Goal: Navigation & Orientation: Find specific page/section

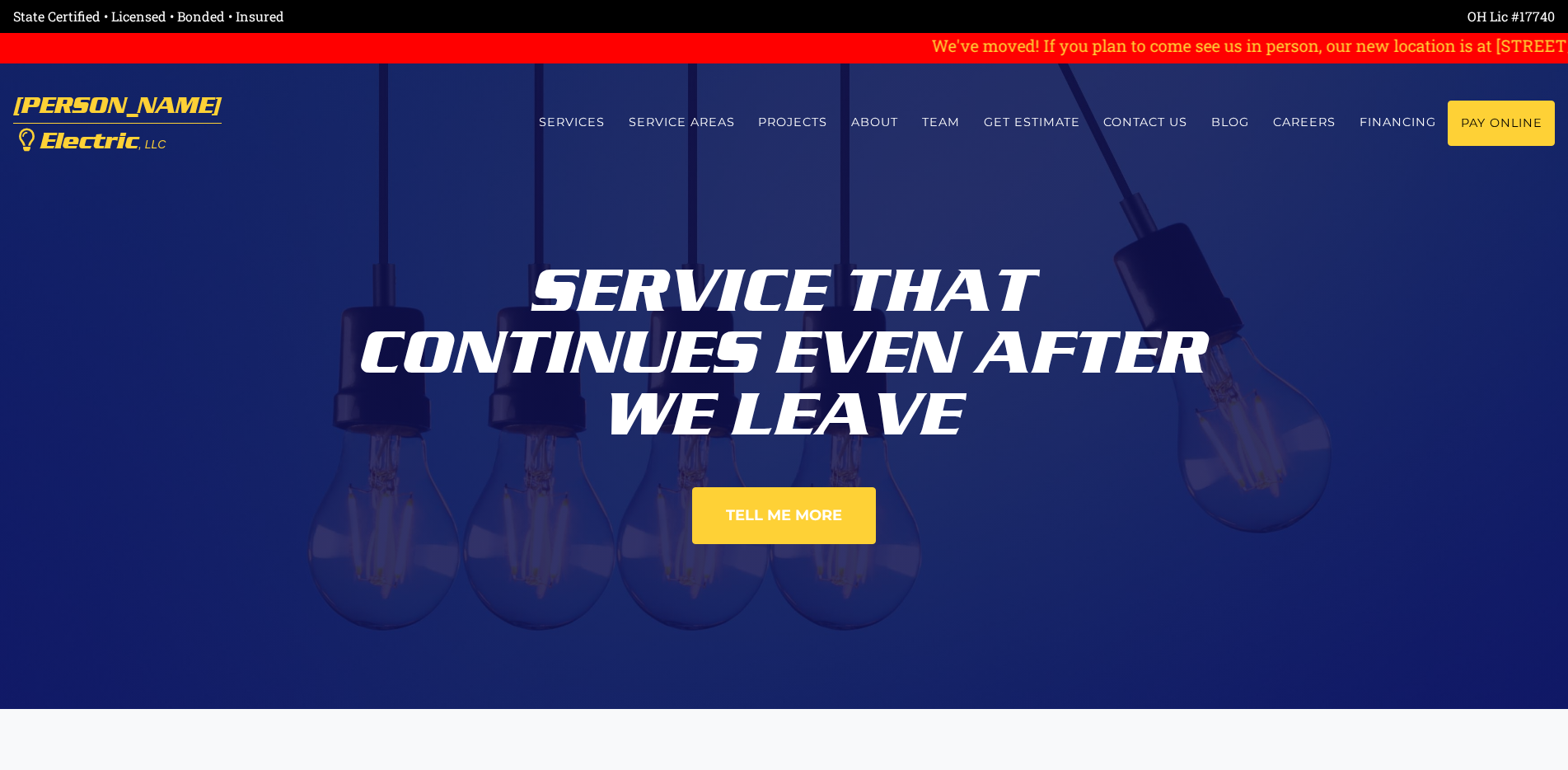
click at [568, 121] on link "Services" at bounding box center [571, 122] width 90 height 43
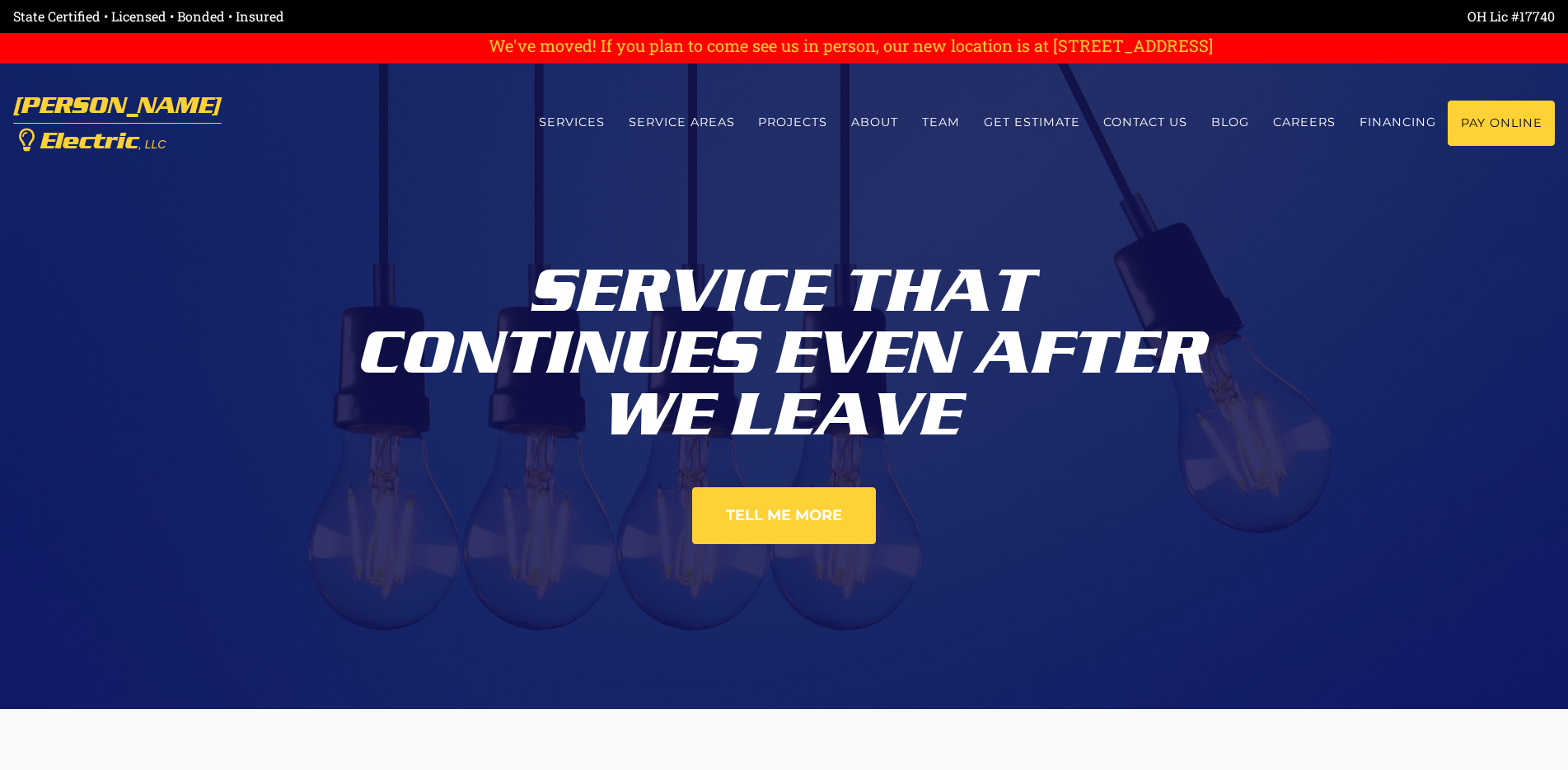
click at [801, 126] on link "Projects" at bounding box center [793, 122] width 93 height 43
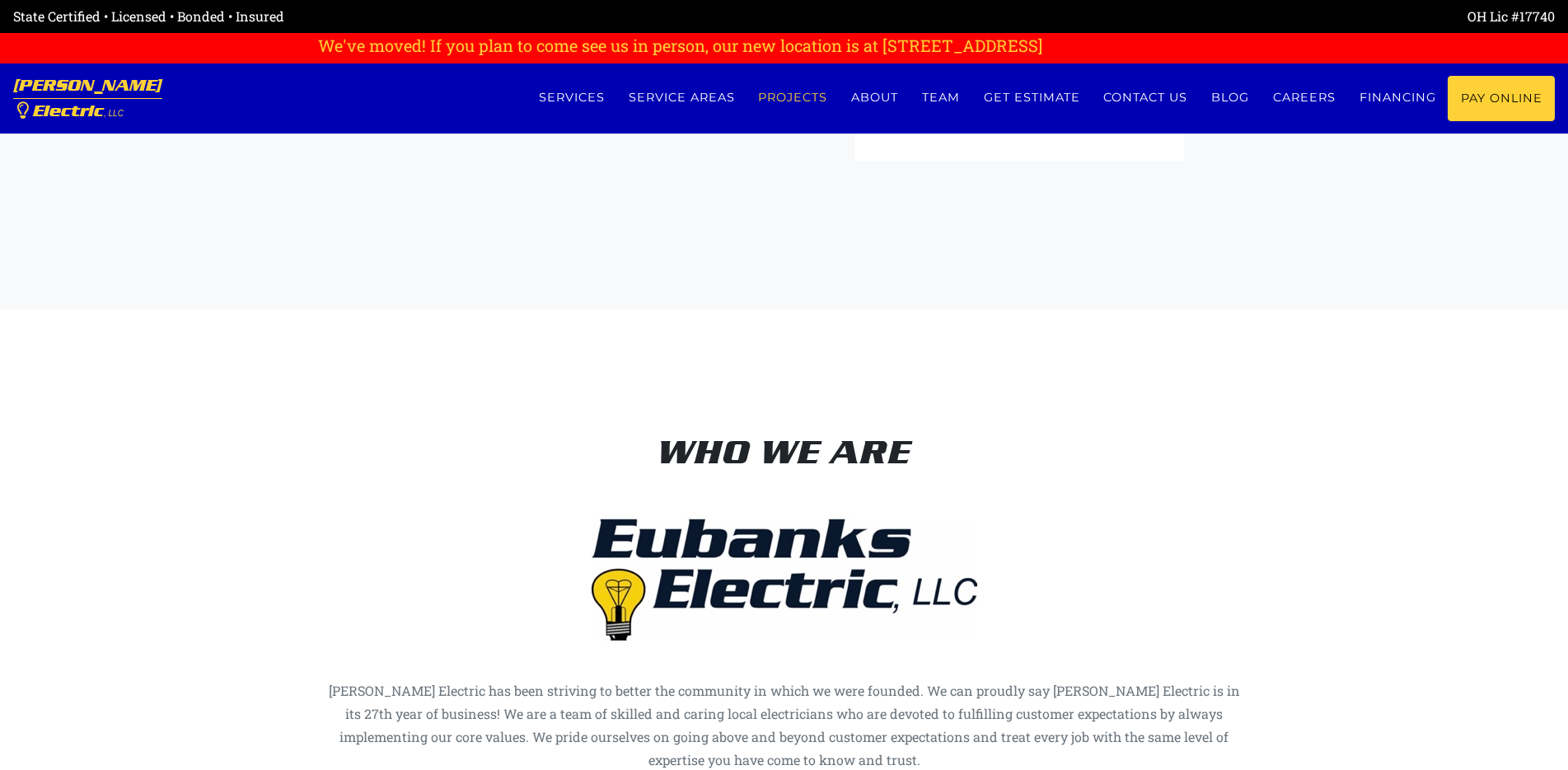
scroll to position [5561, 0]
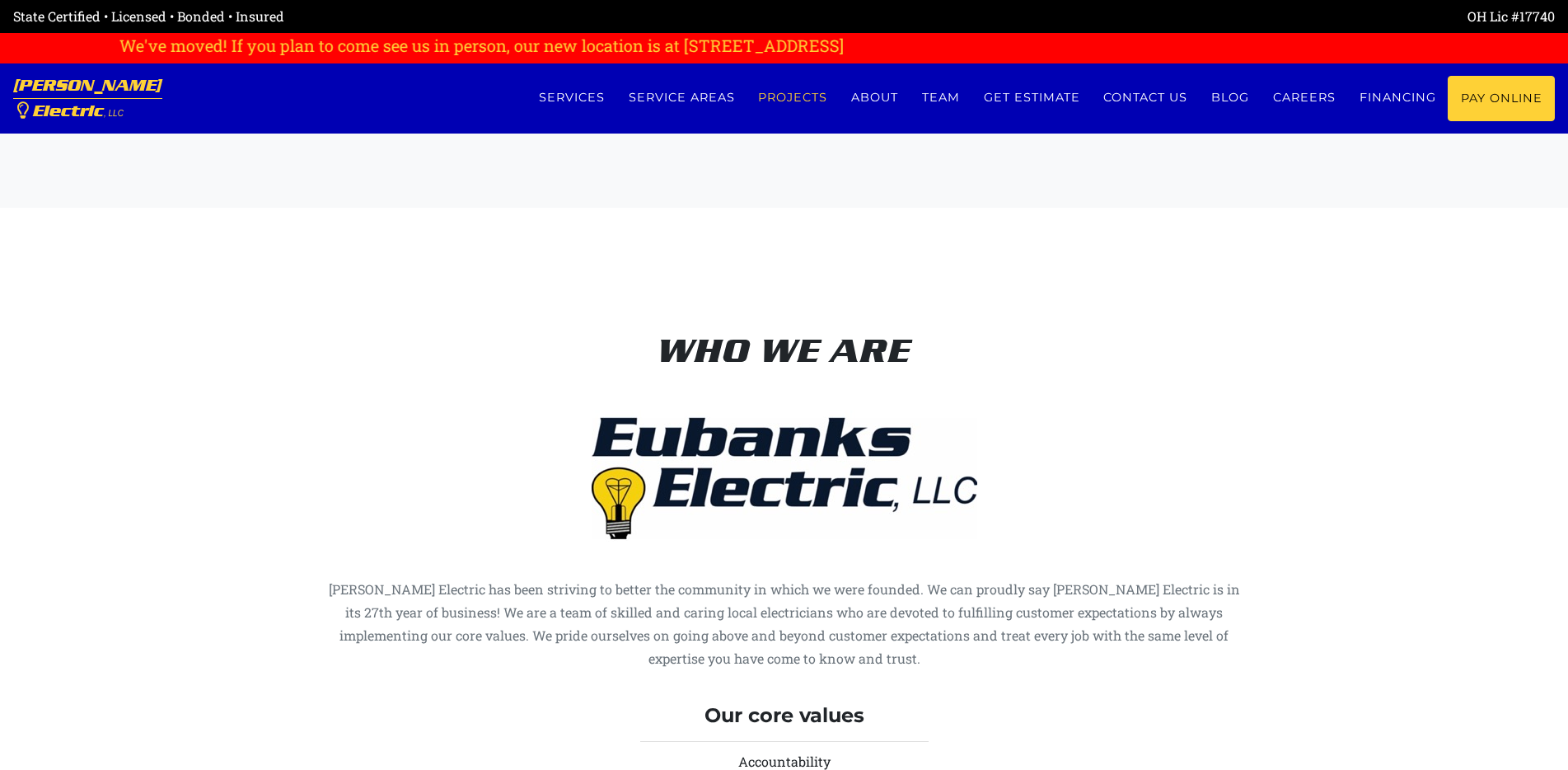
click at [1030, 92] on link "Get estimate" at bounding box center [1031, 97] width 121 height 43
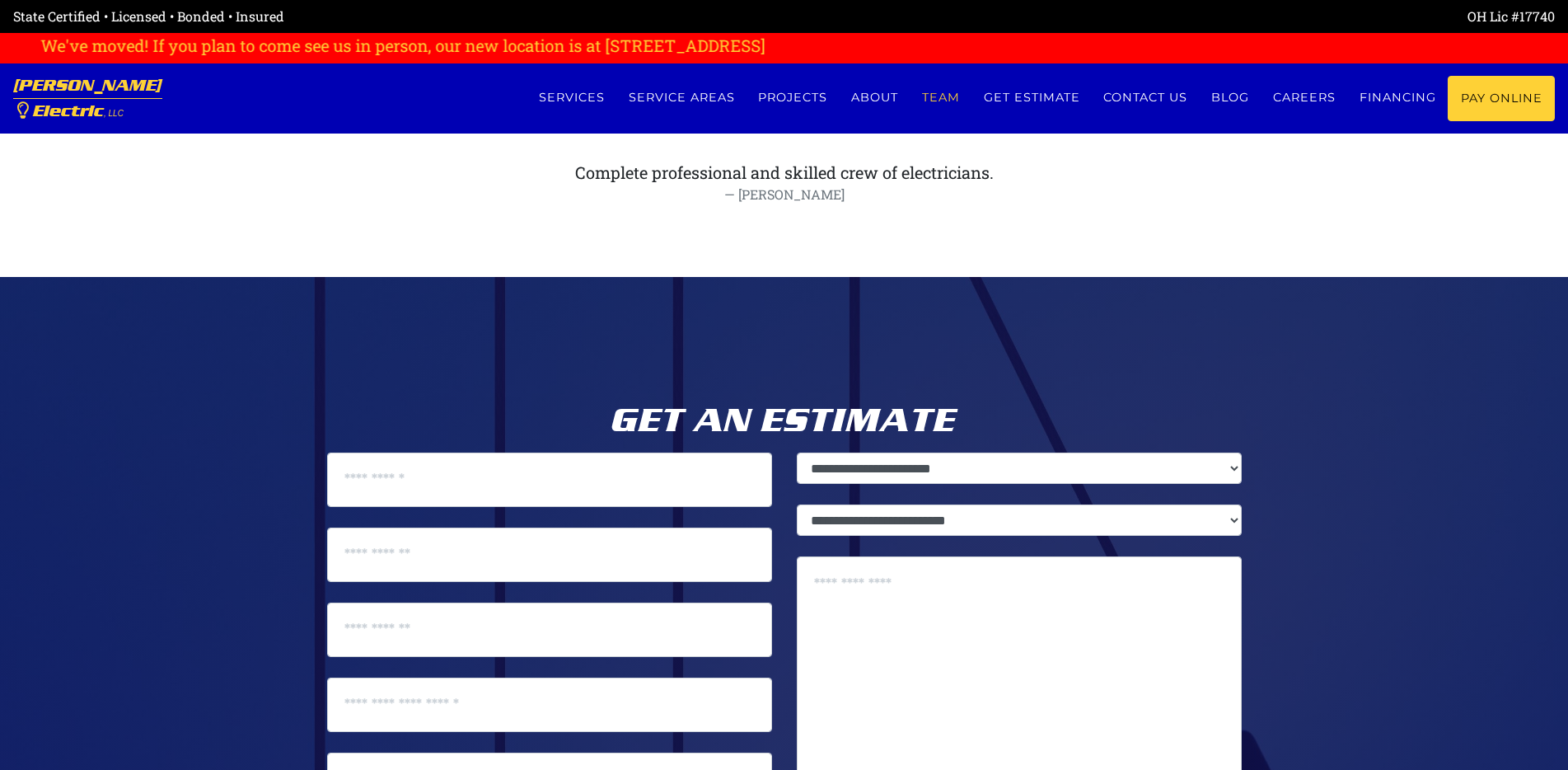
scroll to position [8183, 0]
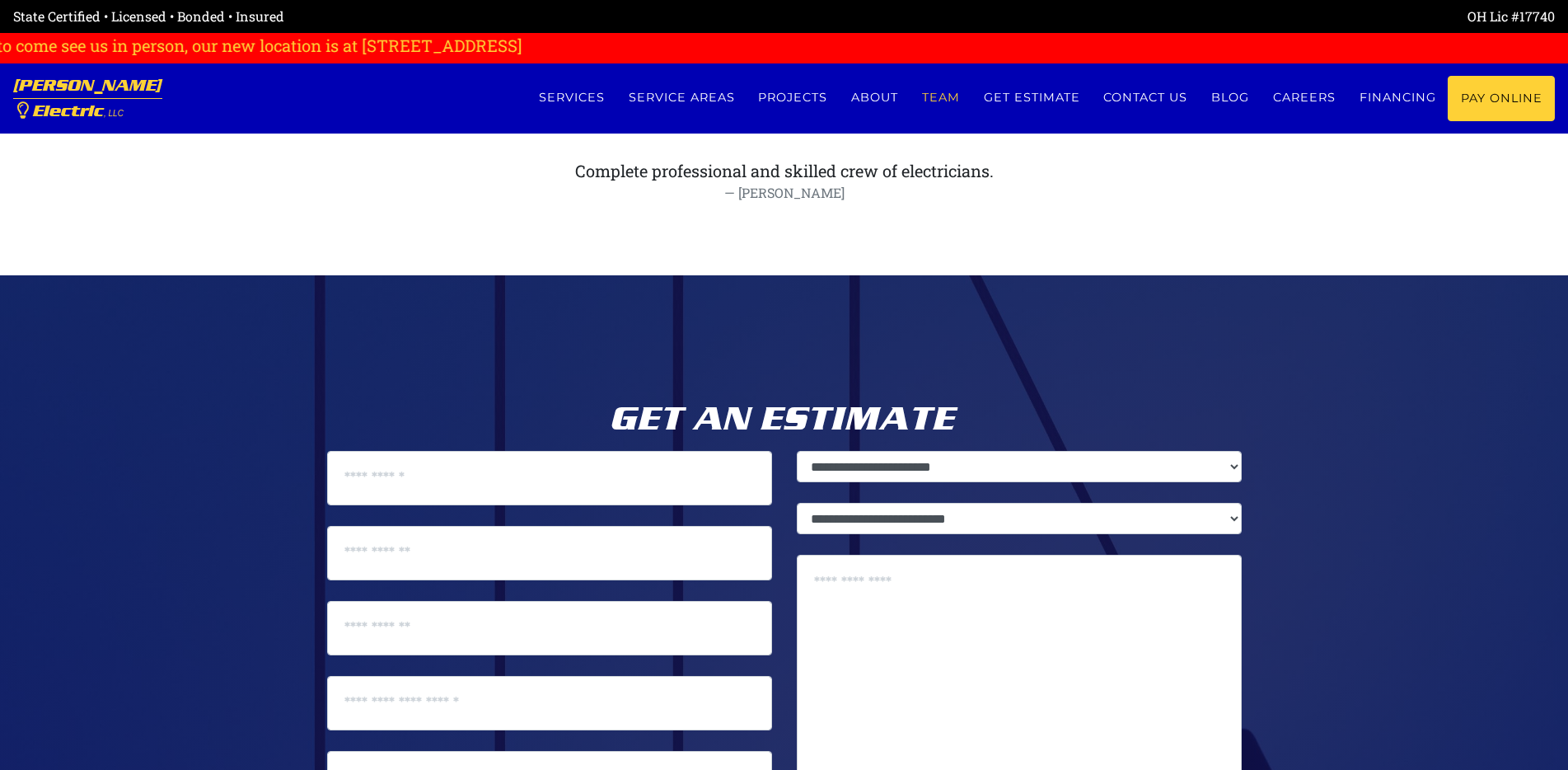
click at [871, 93] on link "About" at bounding box center [875, 97] width 71 height 43
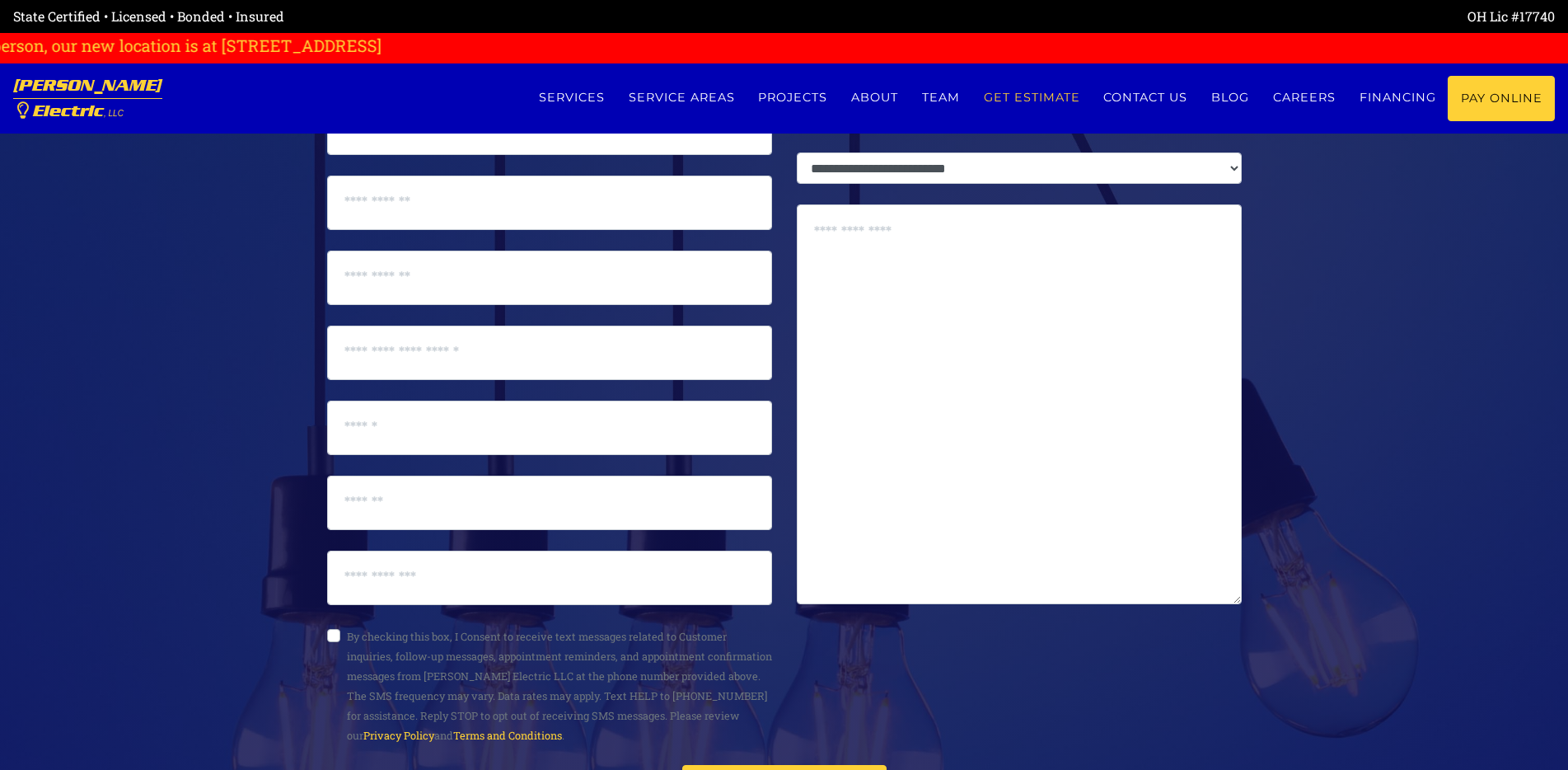
scroll to position [8906, 0]
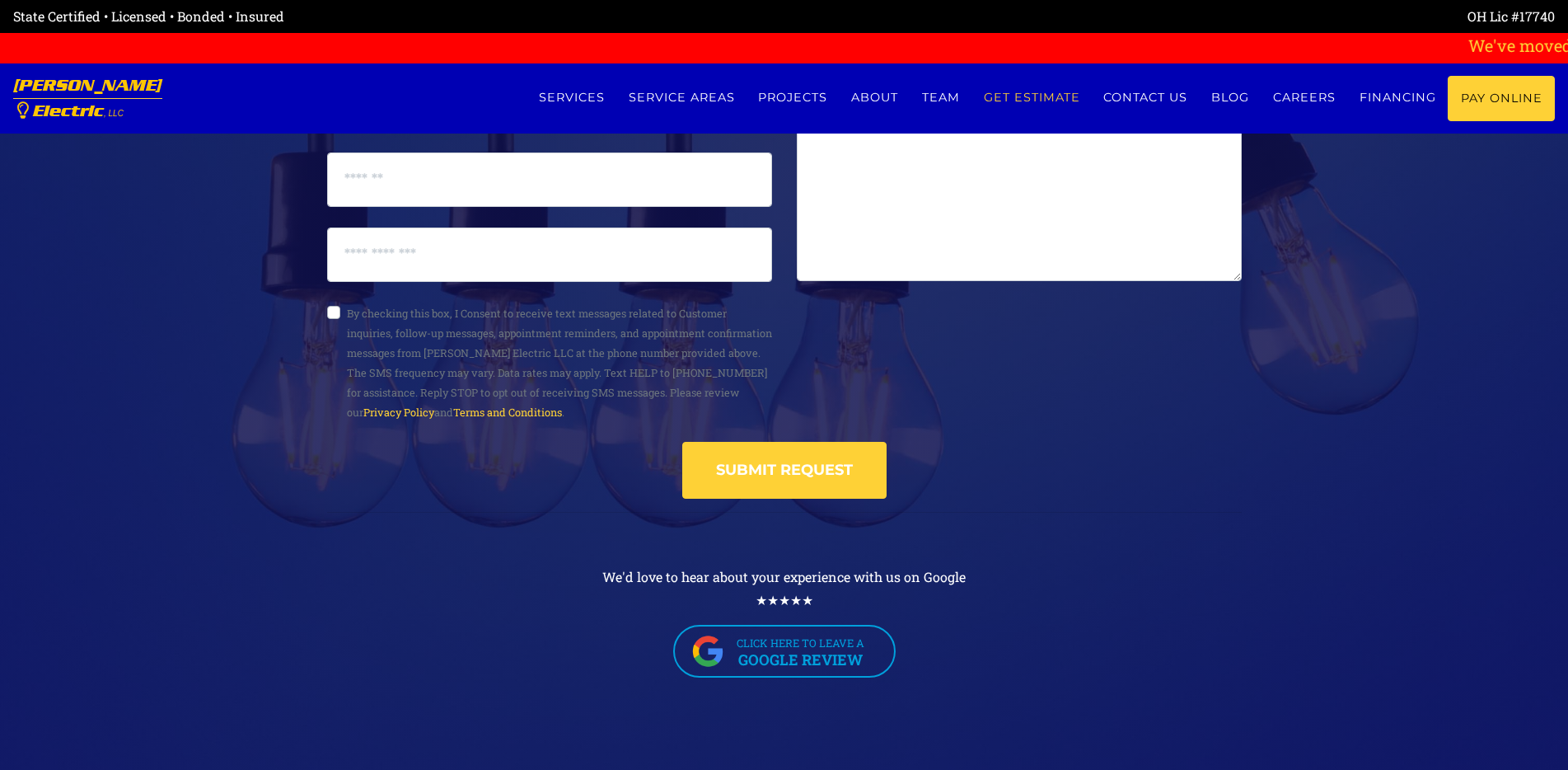
click at [64, 89] on link "[PERSON_NAME] Electric , LLC" at bounding box center [88, 98] width 149 height 70
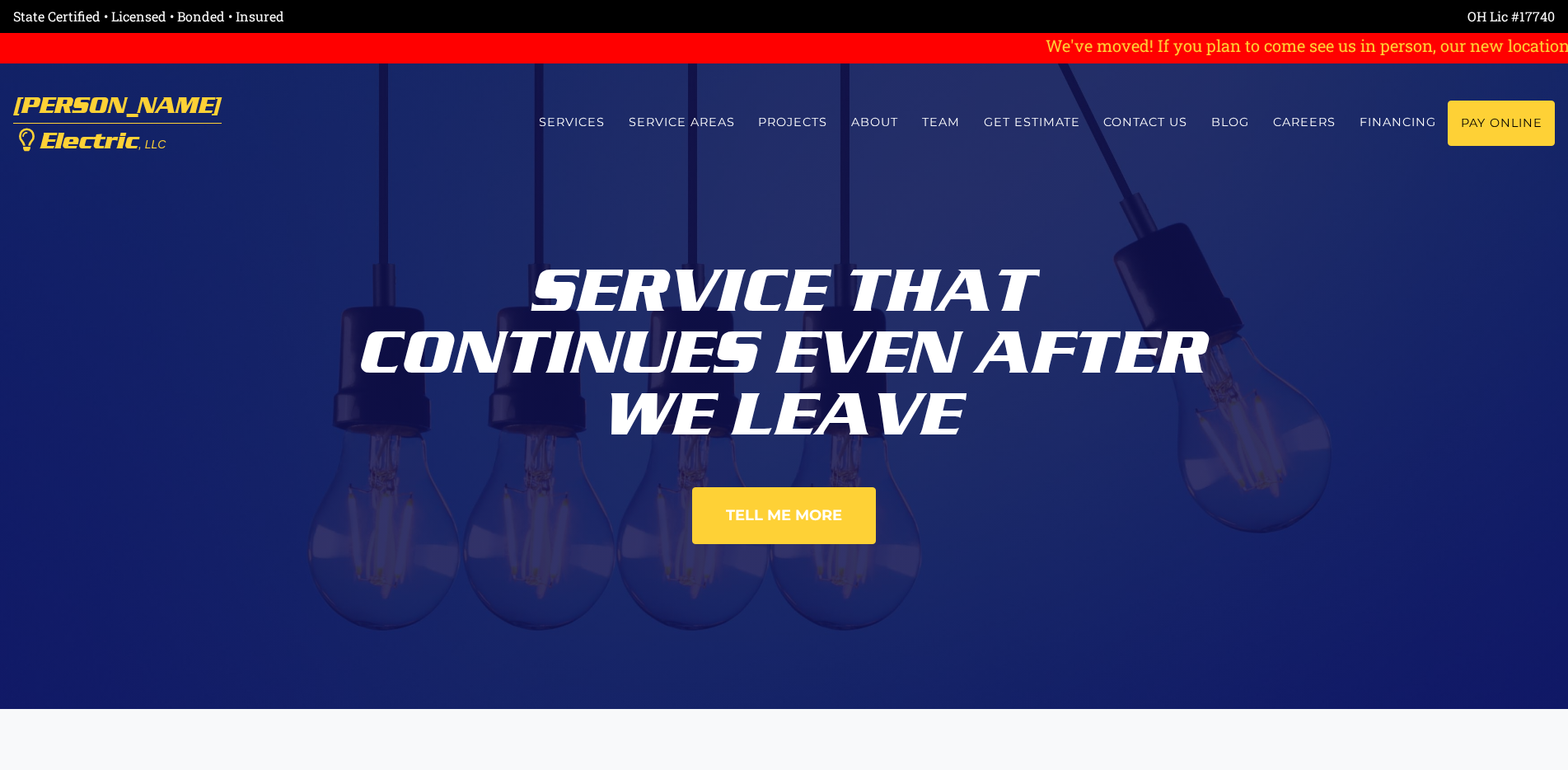
click at [1119, 123] on link "Contact us" at bounding box center [1146, 122] width 108 height 43
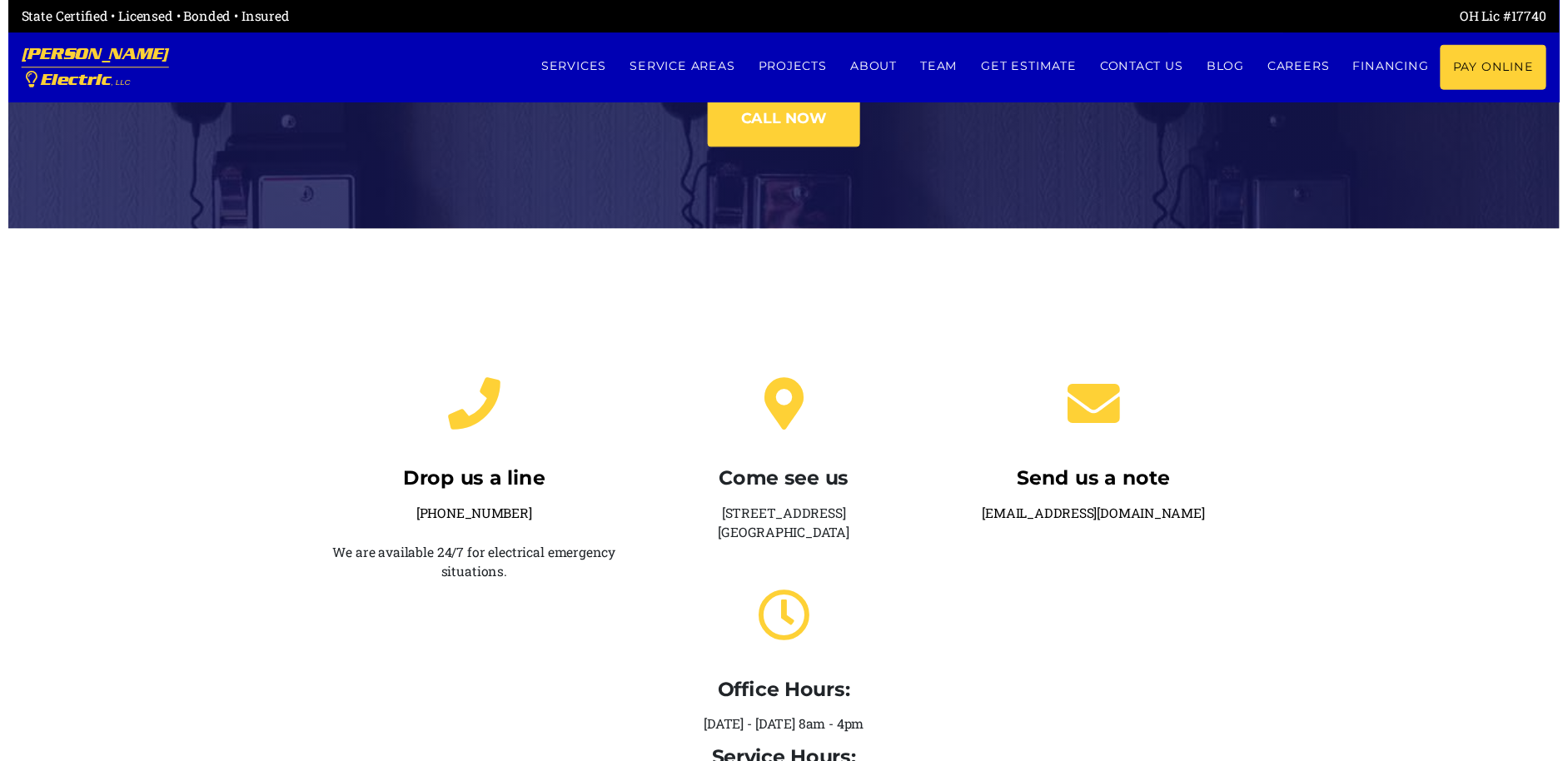
scroll to position [231, 0]
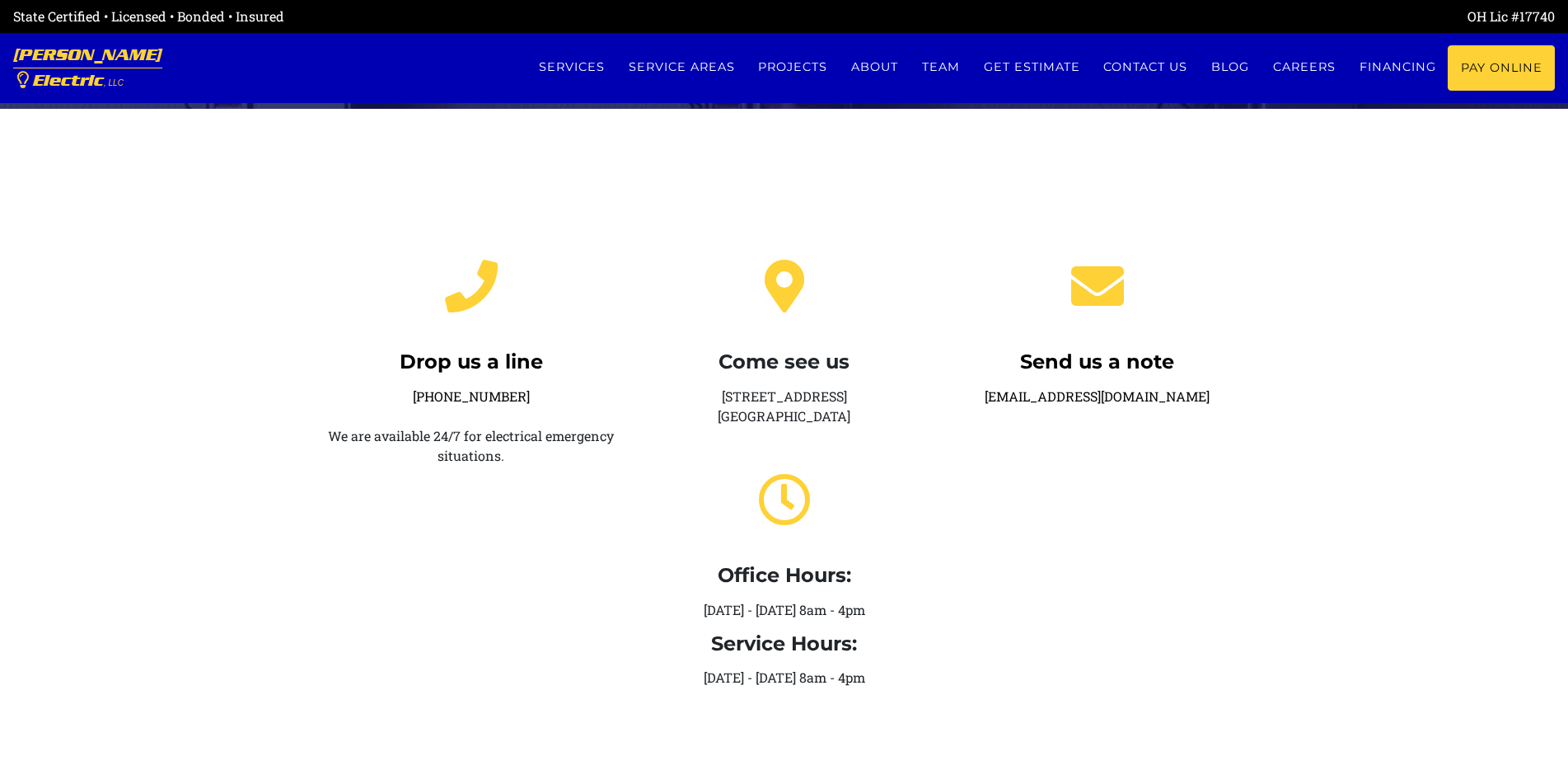
click at [984, 529] on div "Send us a note service@eubankselectric.com" at bounding box center [1097, 467] width 313 height 468
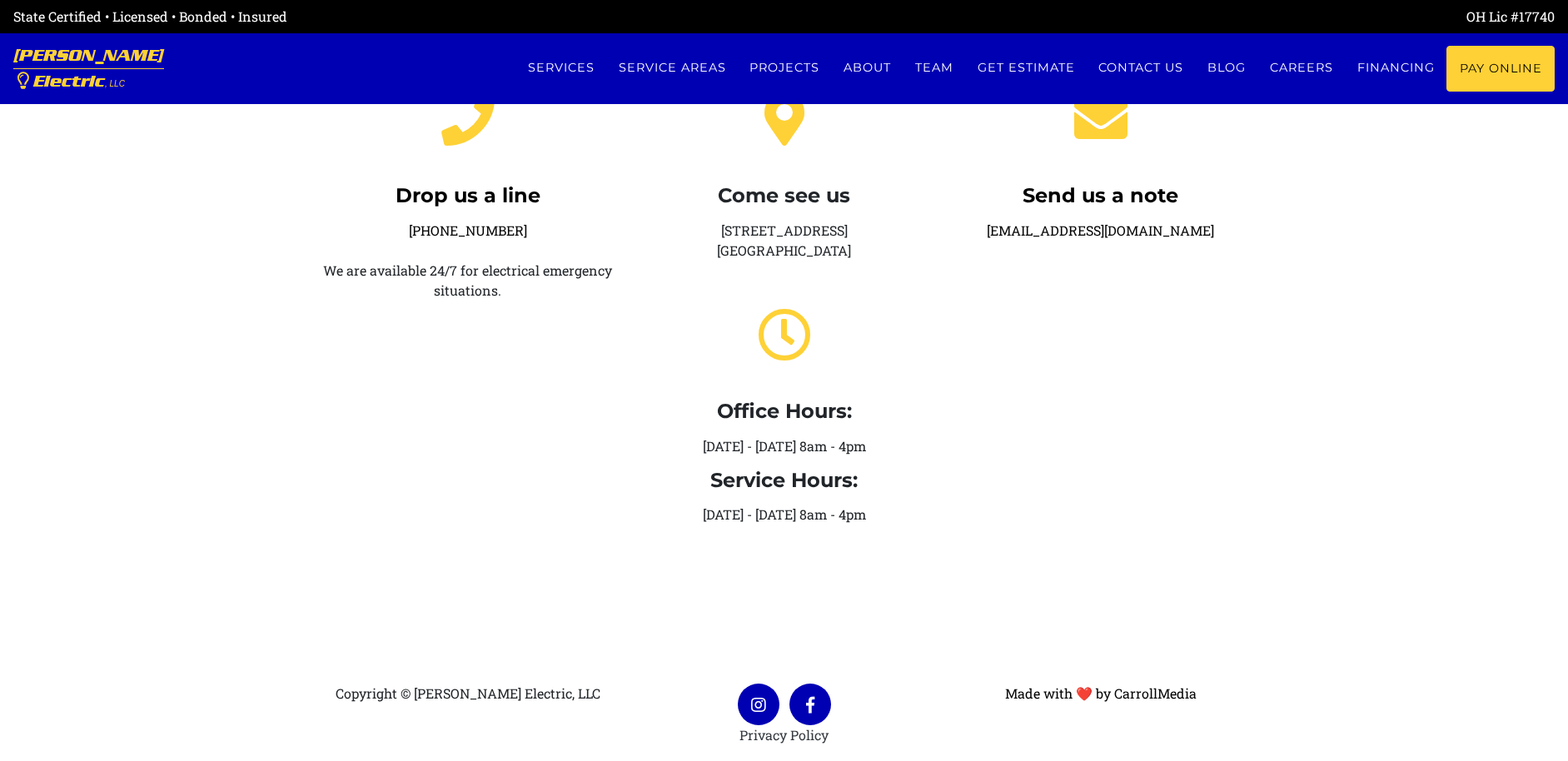
scroll to position [404, 0]
